Goal: Find specific page/section: Find specific page/section

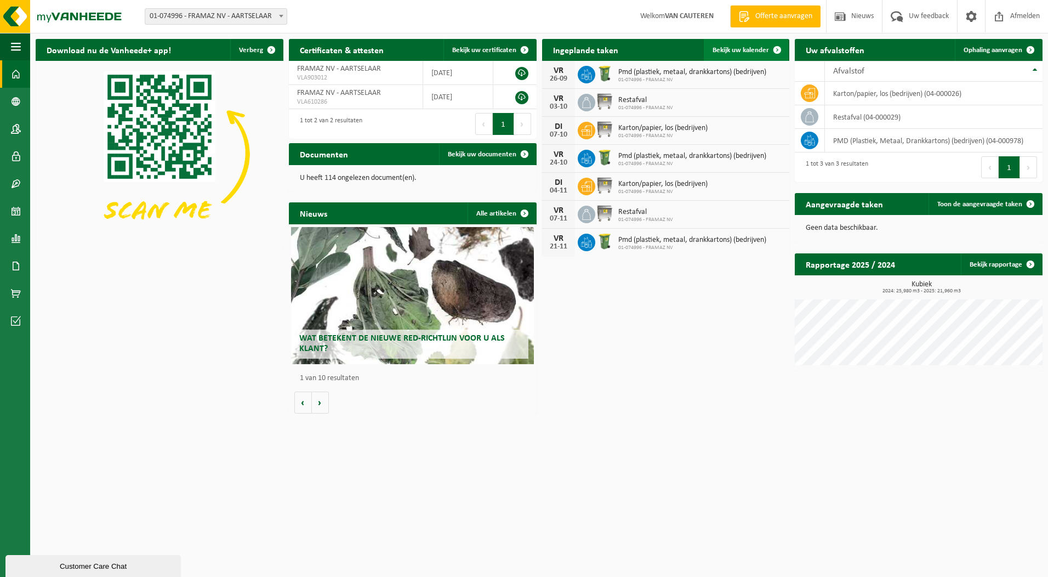
click at [725, 47] on span "Bekijk uw kalender" at bounding box center [741, 50] width 56 height 7
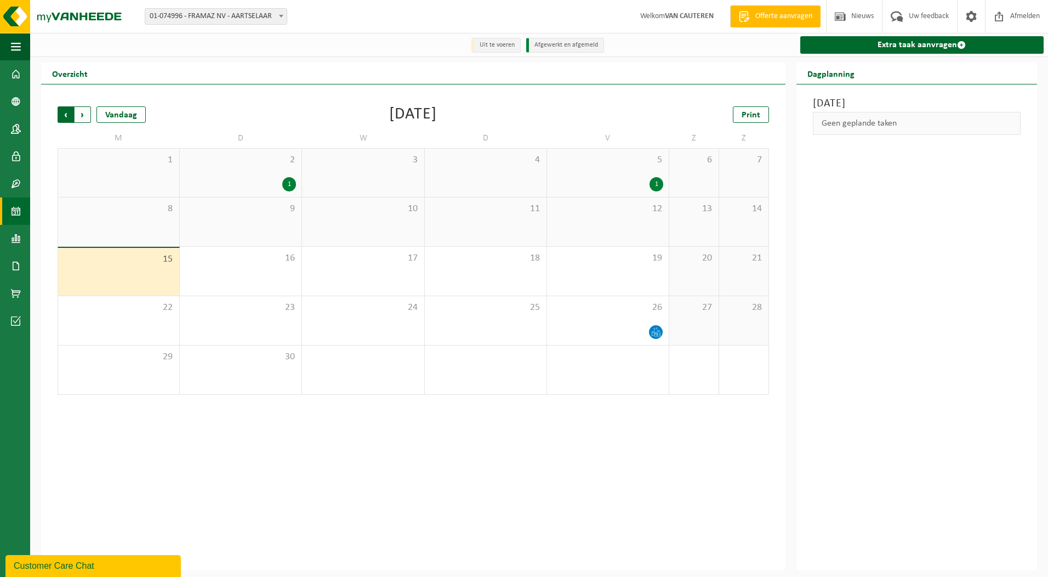
click at [80, 114] on span "Volgende" at bounding box center [83, 114] width 16 height 16
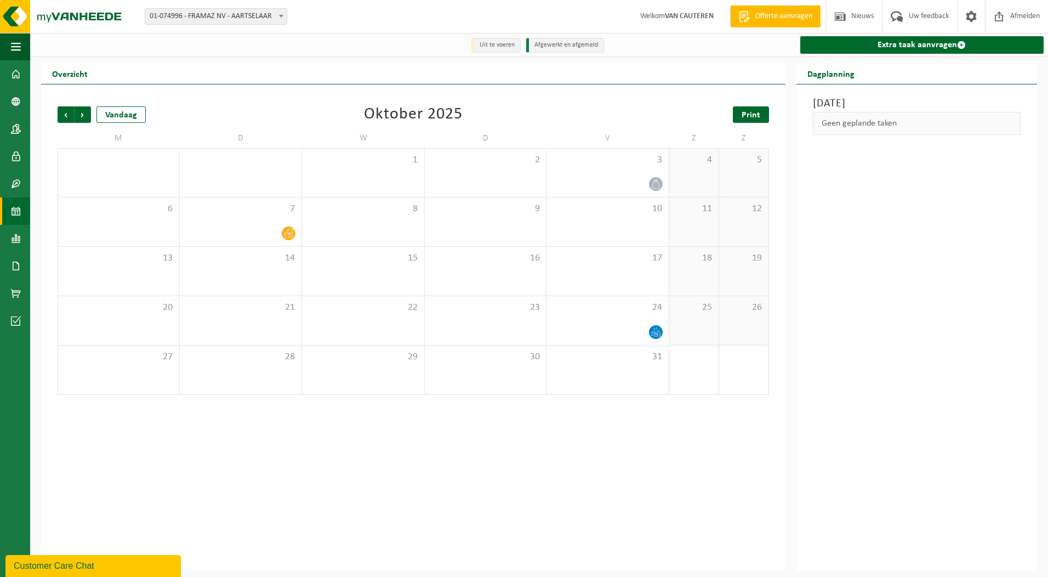
click at [747, 116] on span "Print" at bounding box center [751, 115] width 19 height 9
click at [1011, 13] on span "Afmelden" at bounding box center [1025, 16] width 35 height 32
